Goal: Navigation & Orientation: Find specific page/section

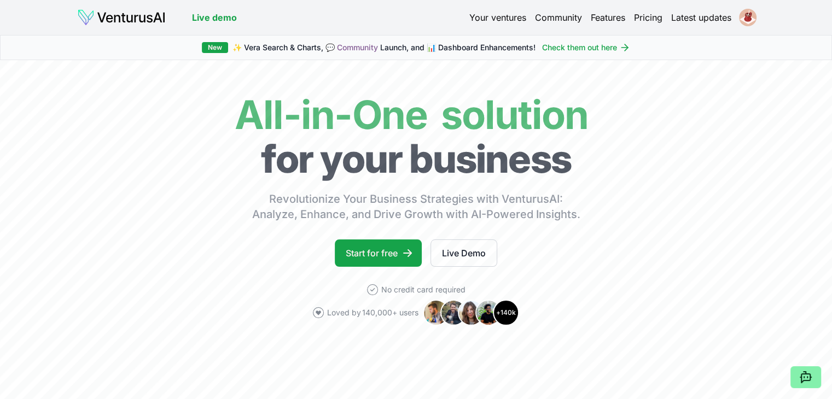
click at [647, 15] on link "Pricing" at bounding box center [648, 17] width 28 height 13
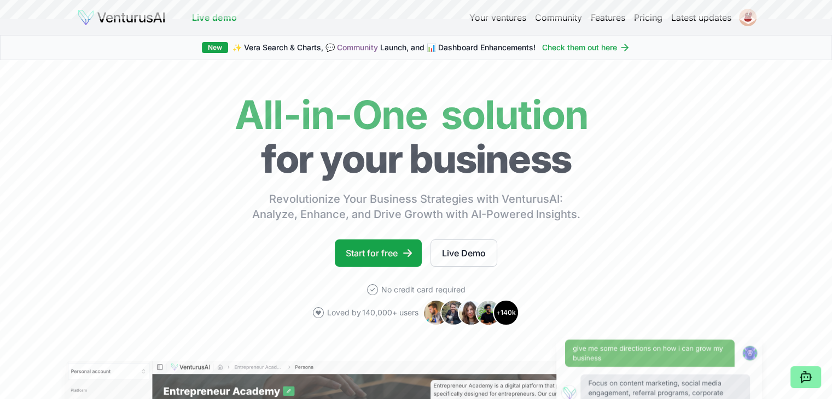
click at [634, 20] on link "Pricing" at bounding box center [648, 17] width 28 height 13
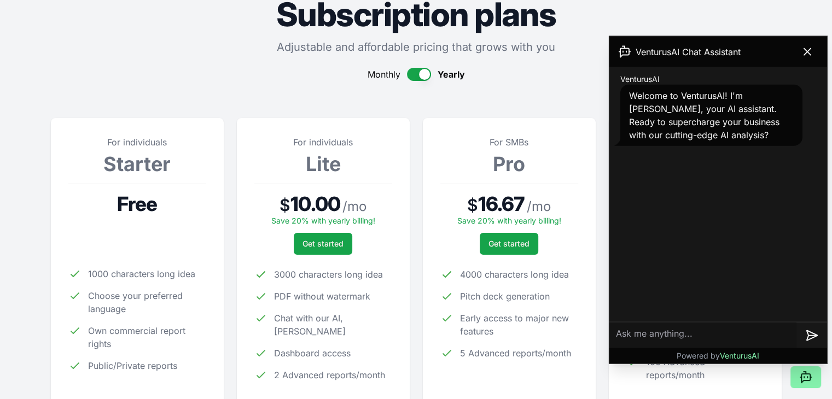
scroll to position [109, 0]
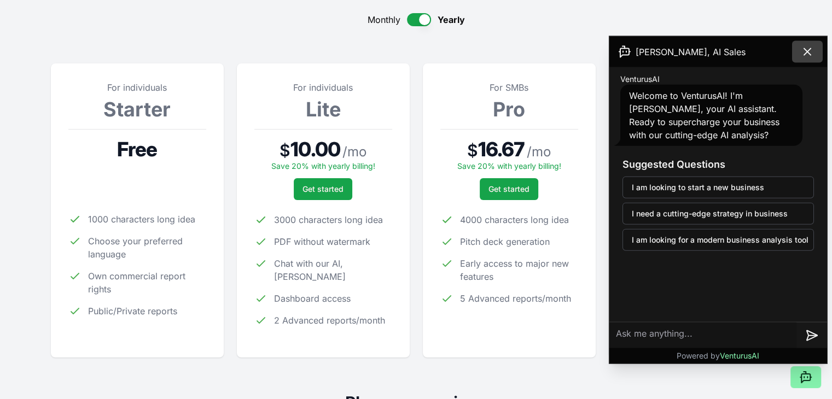
click at [809, 52] on icon at bounding box center [806, 51] width 13 height 13
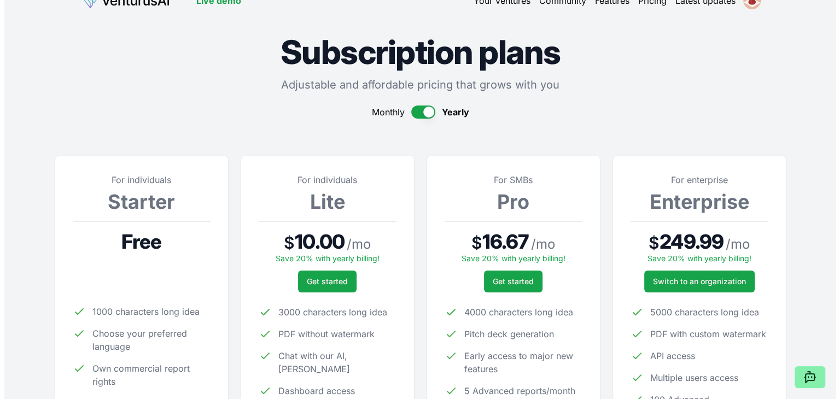
scroll to position [0, 0]
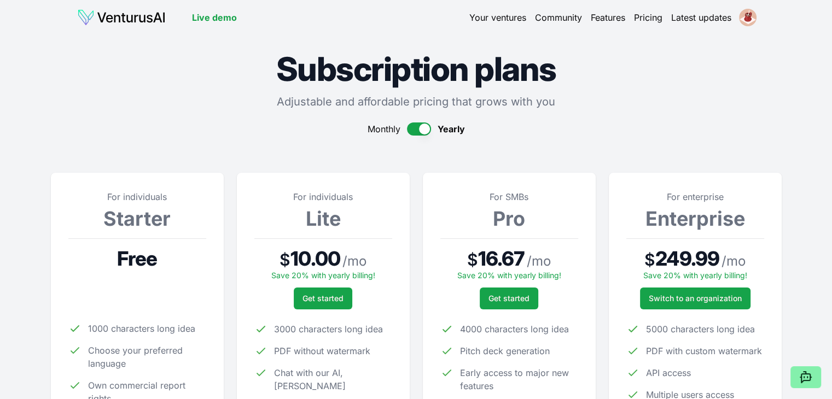
click at [483, 17] on link "Your ventures" at bounding box center [497, 17] width 57 height 13
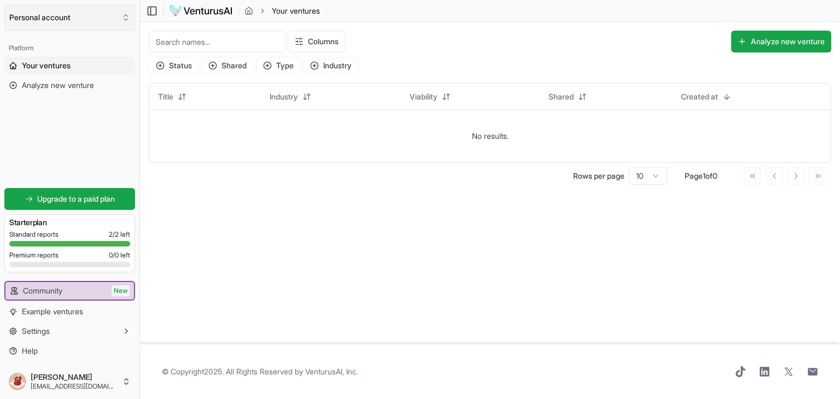
click at [35, 21] on button "Personal account" at bounding box center [69, 17] width 131 height 26
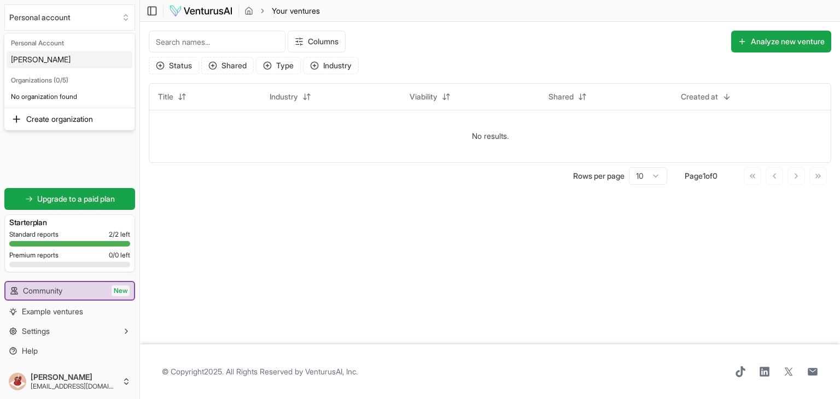
click at [38, 20] on html "We value your privacy We use cookies to enhance your browsing experience, serve…" at bounding box center [420, 199] width 840 height 399
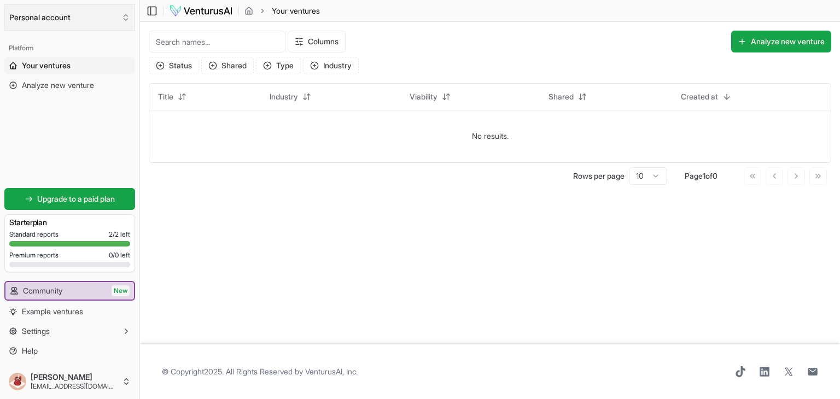
click at [23, 22] on button "Personal account" at bounding box center [69, 17] width 131 height 26
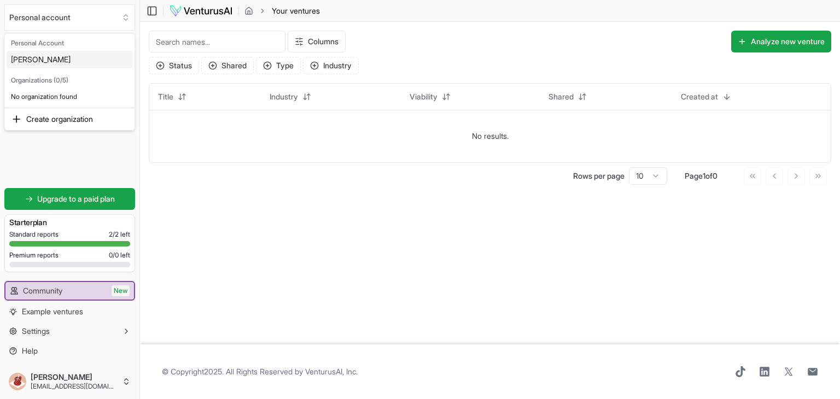
click at [26, 61] on div "[PERSON_NAME]" at bounding box center [70, 59] width 126 height 17
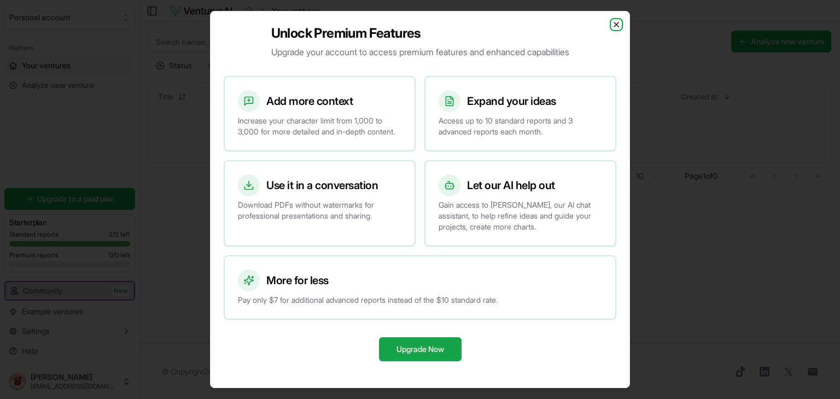
click at [617, 22] on icon "button" at bounding box center [616, 24] width 4 height 4
